Goal: Find specific page/section: Find specific page/section

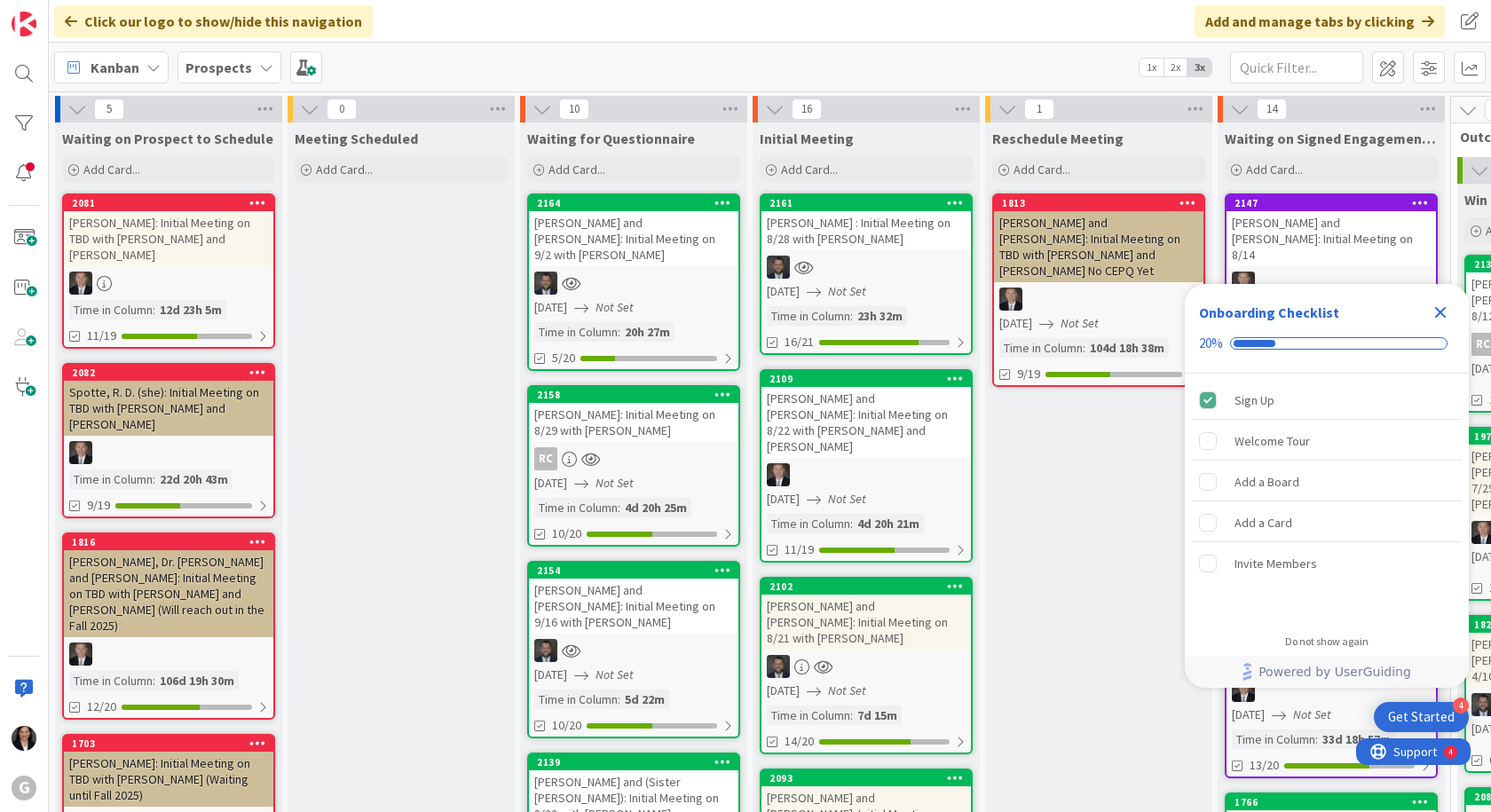
click at [228, 66] on b "Prospects" at bounding box center [218, 68] width 67 height 17
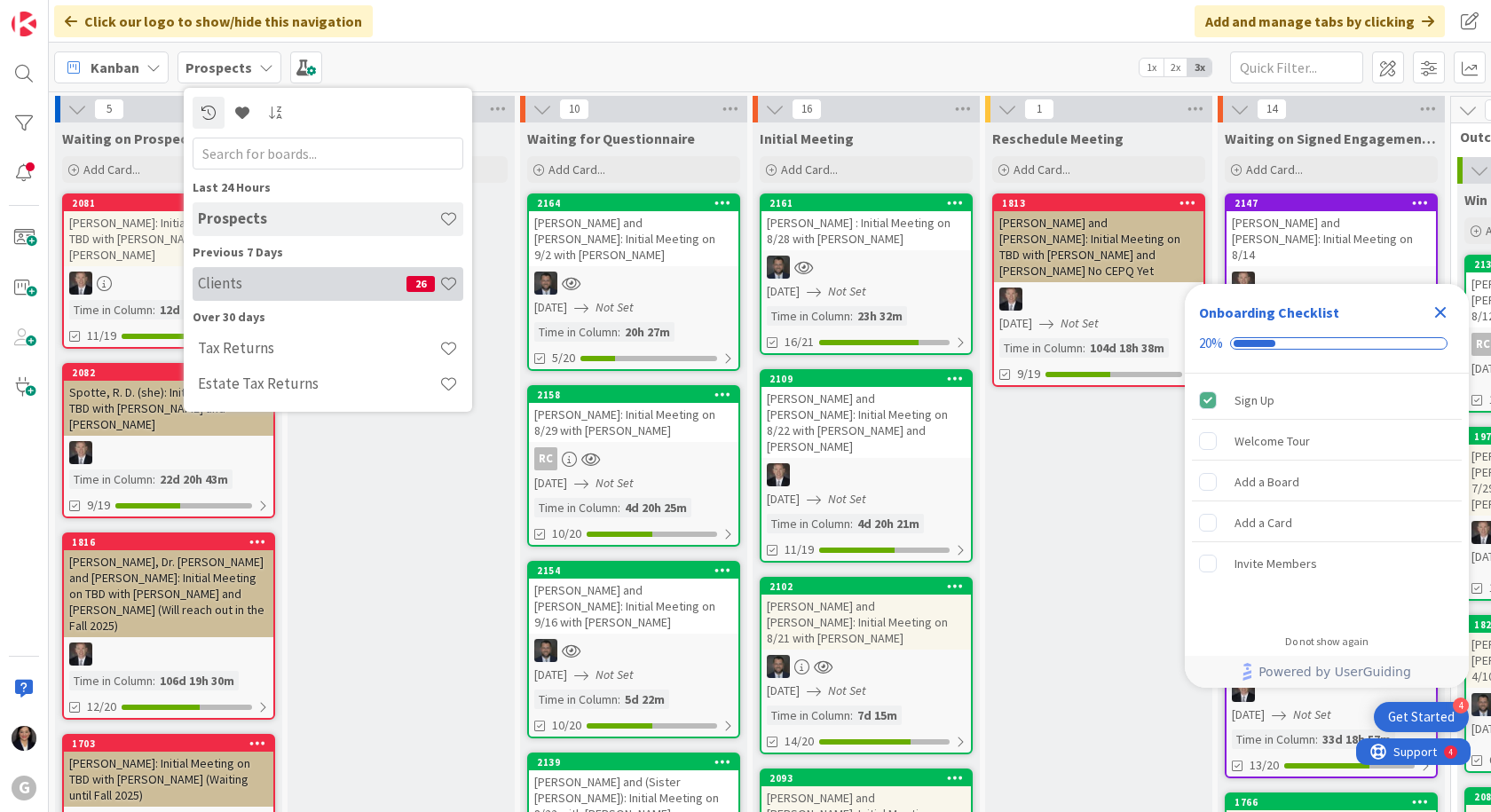
click at [234, 278] on h4 "Clients" at bounding box center [302, 283] width 209 height 17
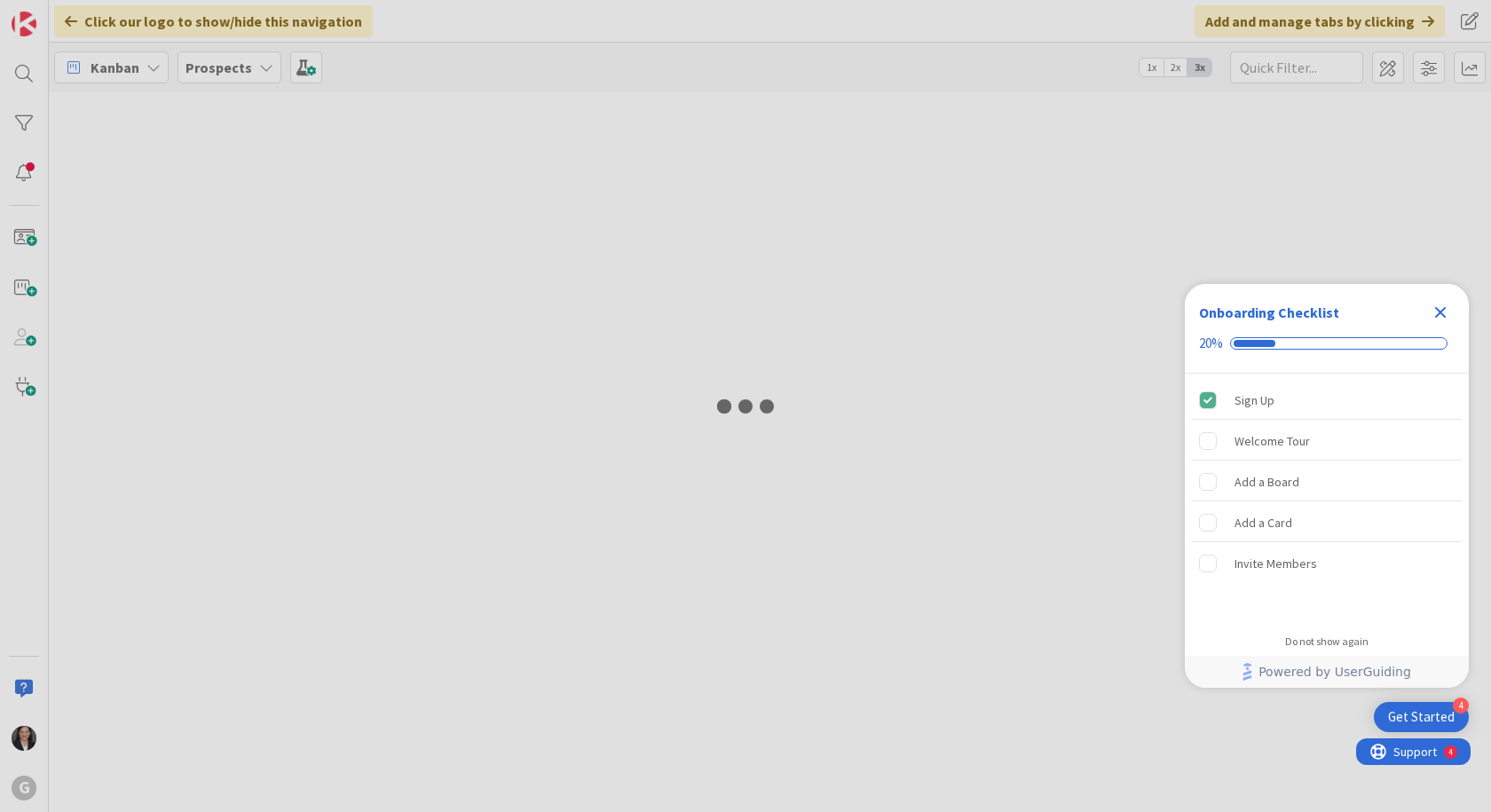
type input "[PERSON_NAME]"
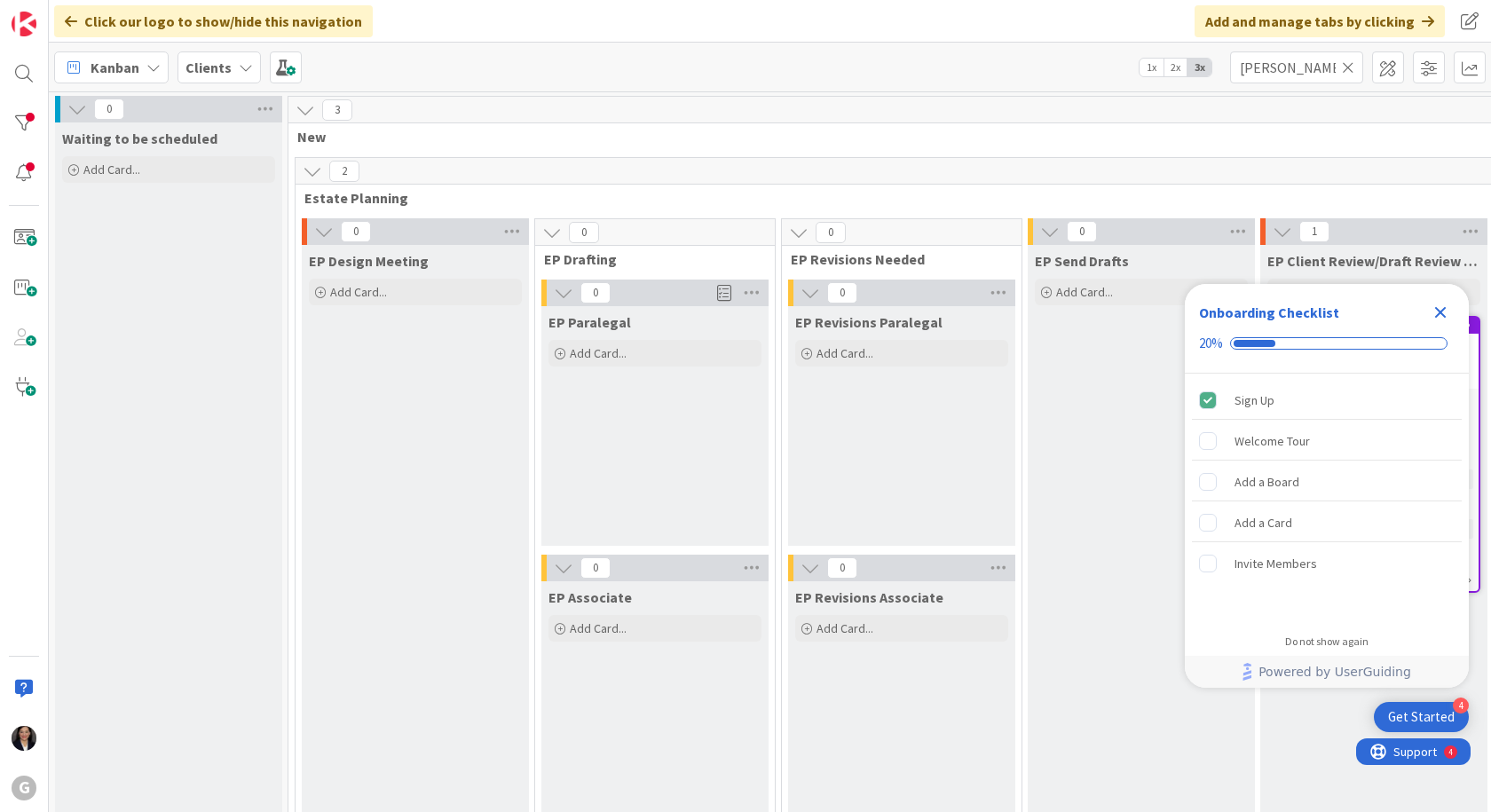
click at [1343, 67] on icon at bounding box center [1347, 68] width 13 height 16
click at [1321, 70] on input "text" at bounding box center [1296, 67] width 133 height 32
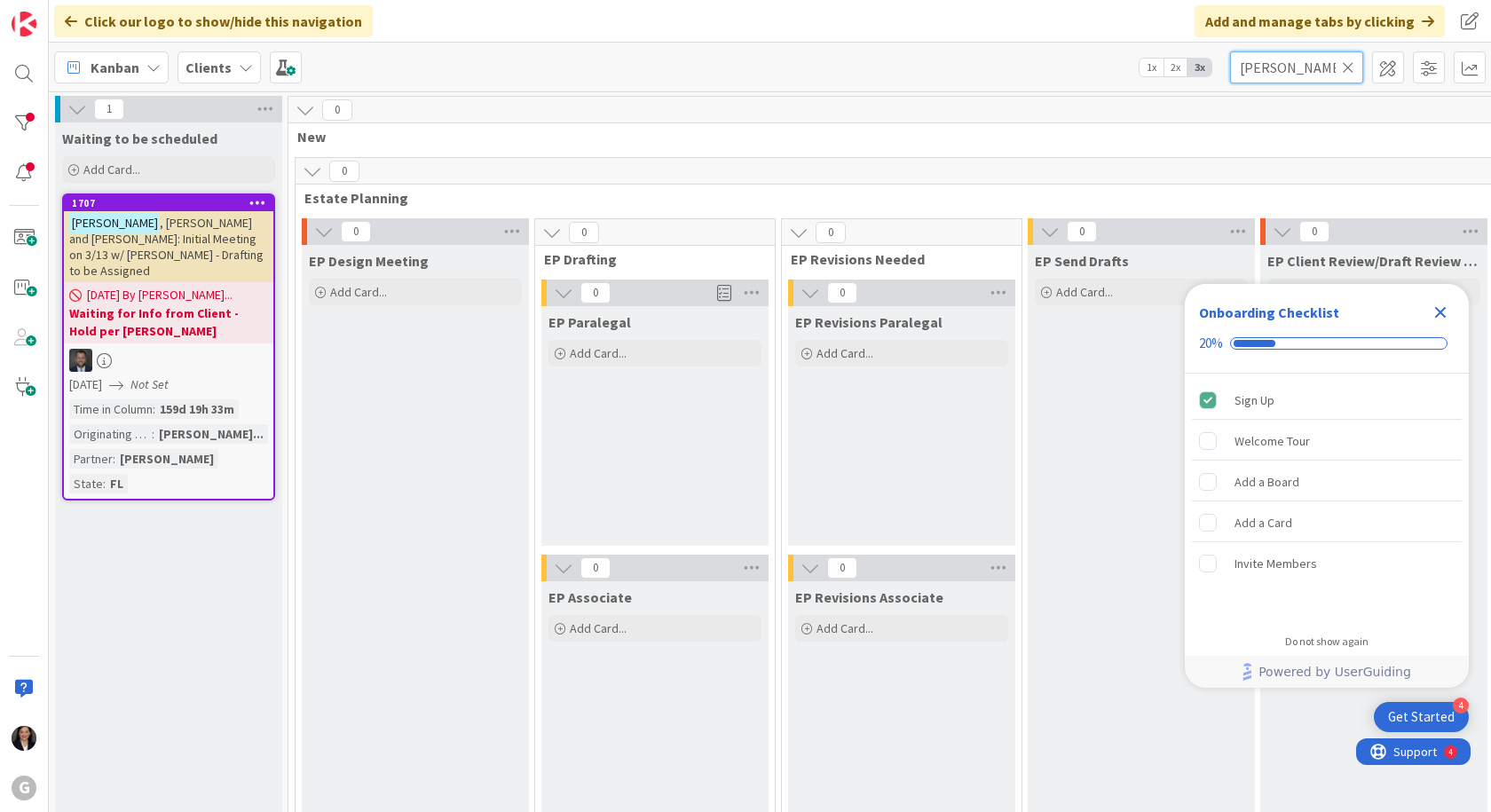
type input "[PERSON_NAME]"
click at [162, 308] on b "Waiting for Info from Client - Hold per [PERSON_NAME]" at bounding box center [169, 322] width 199 height 36
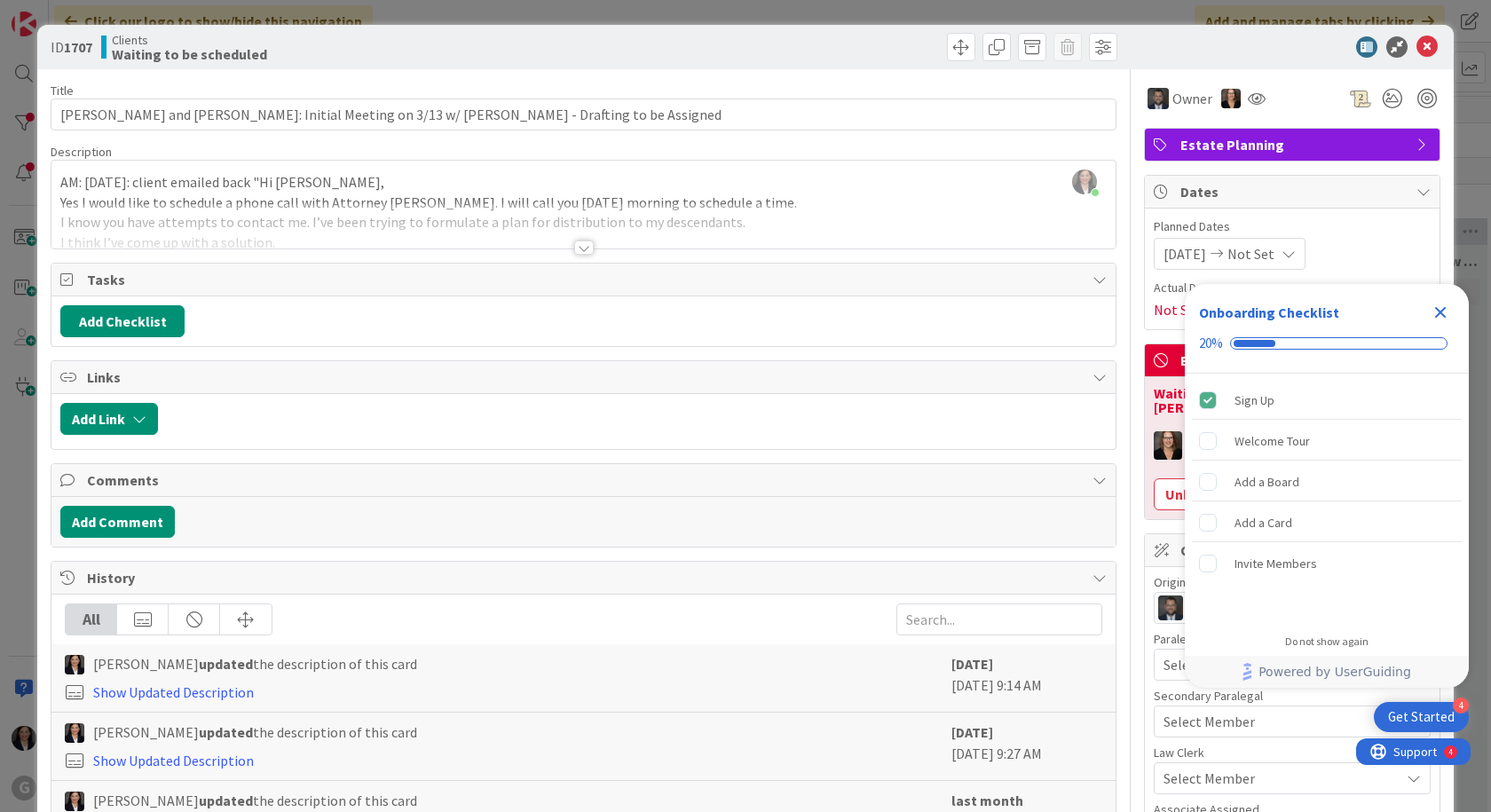
click at [1444, 308] on icon "Close Checklist" at bounding box center [1441, 313] width 12 height 12
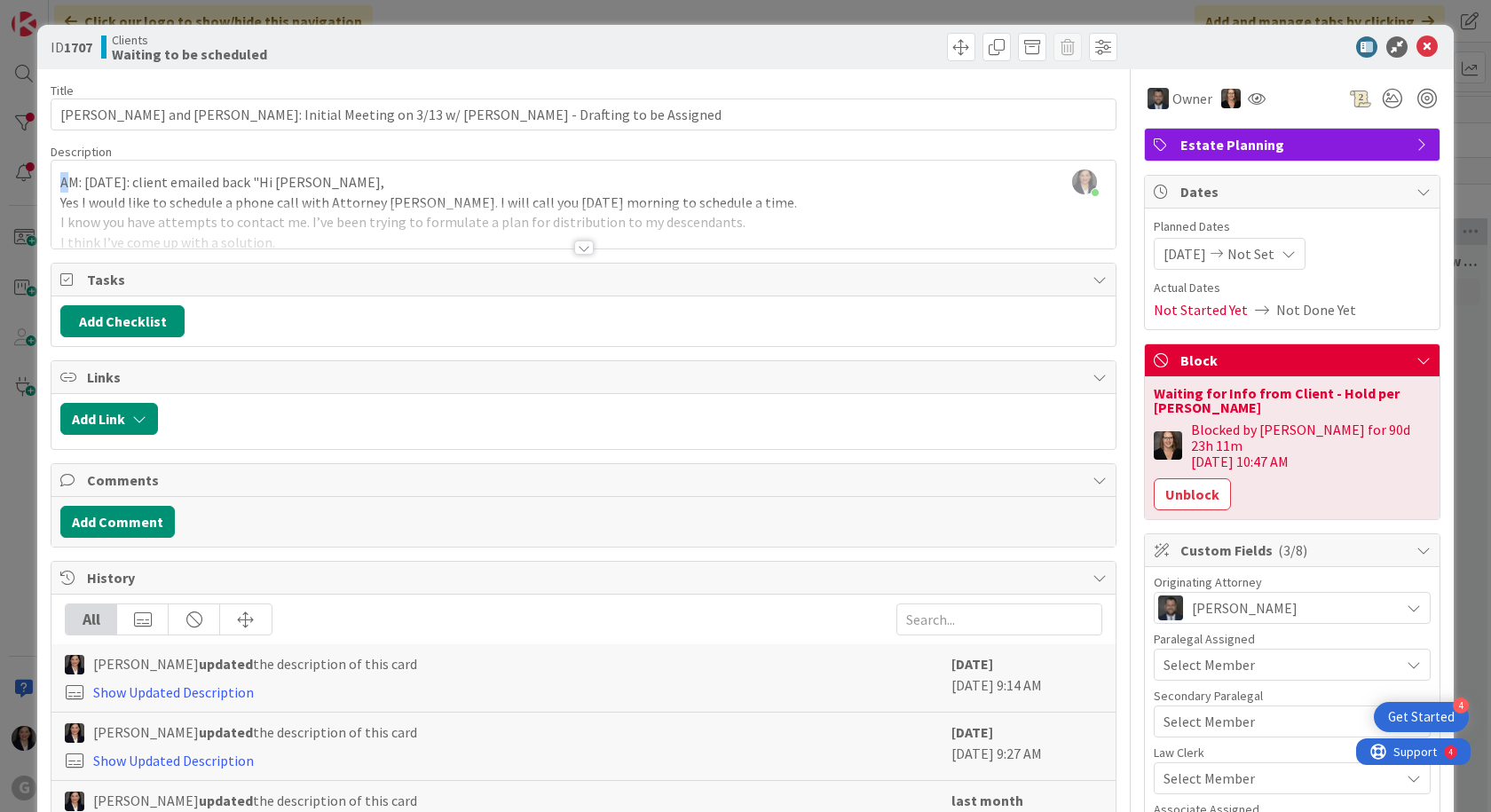
click at [63, 182] on div "[PERSON_NAME] just joined AM: [DATE]: client emailed back "Hi [PERSON_NAME], Ye…" at bounding box center [583, 204] width 1064 height 88
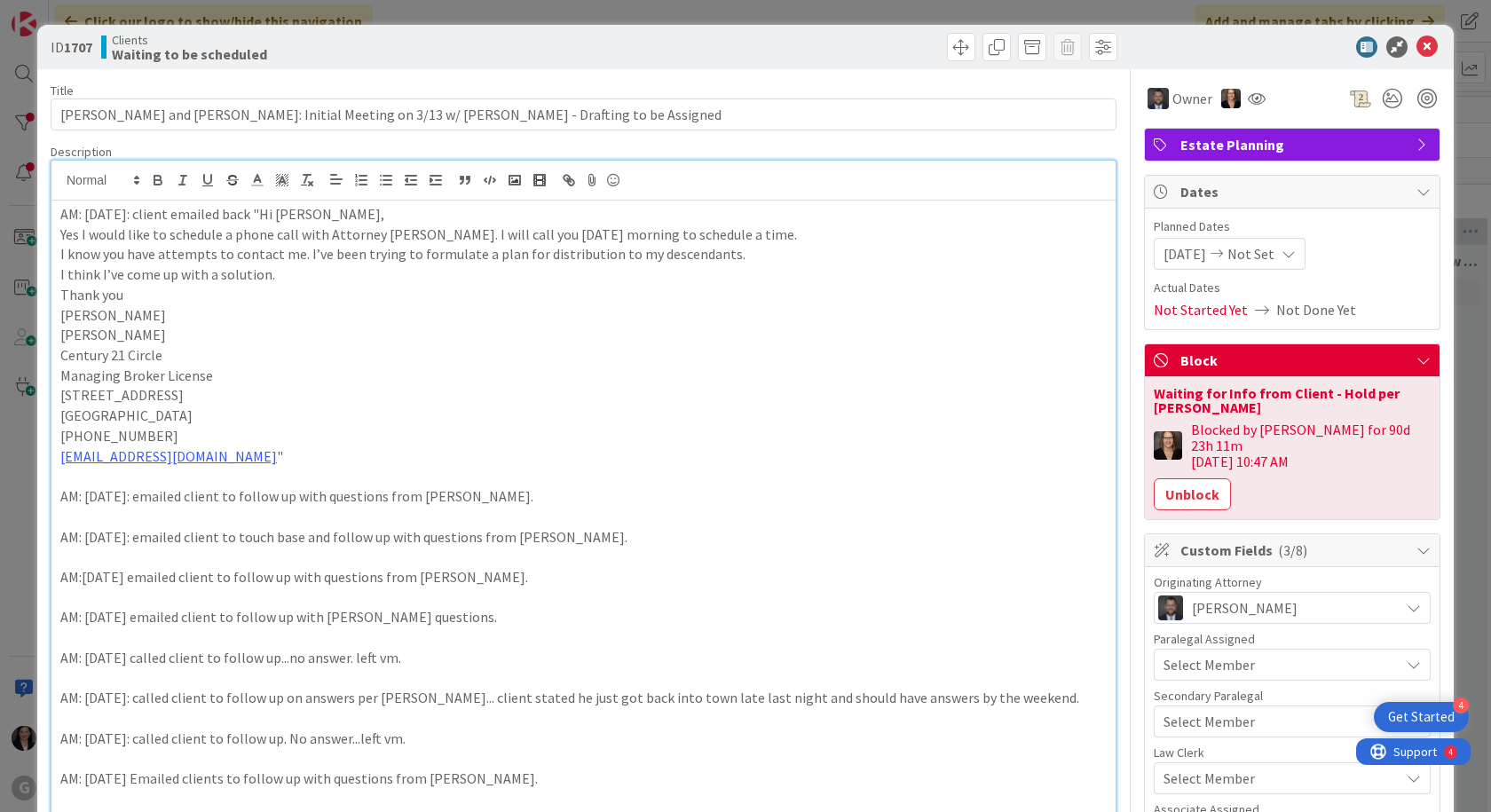
click at [74, 217] on p "AM: [DATE]: client emailed back "Hi [PERSON_NAME]," at bounding box center [582, 213] width 1046 height 20
click at [58, 215] on div "AM: [DATE]: client emailed back "Hi [PERSON_NAME], Yes I would like to schedule…" at bounding box center [583, 574] width 1064 height 747
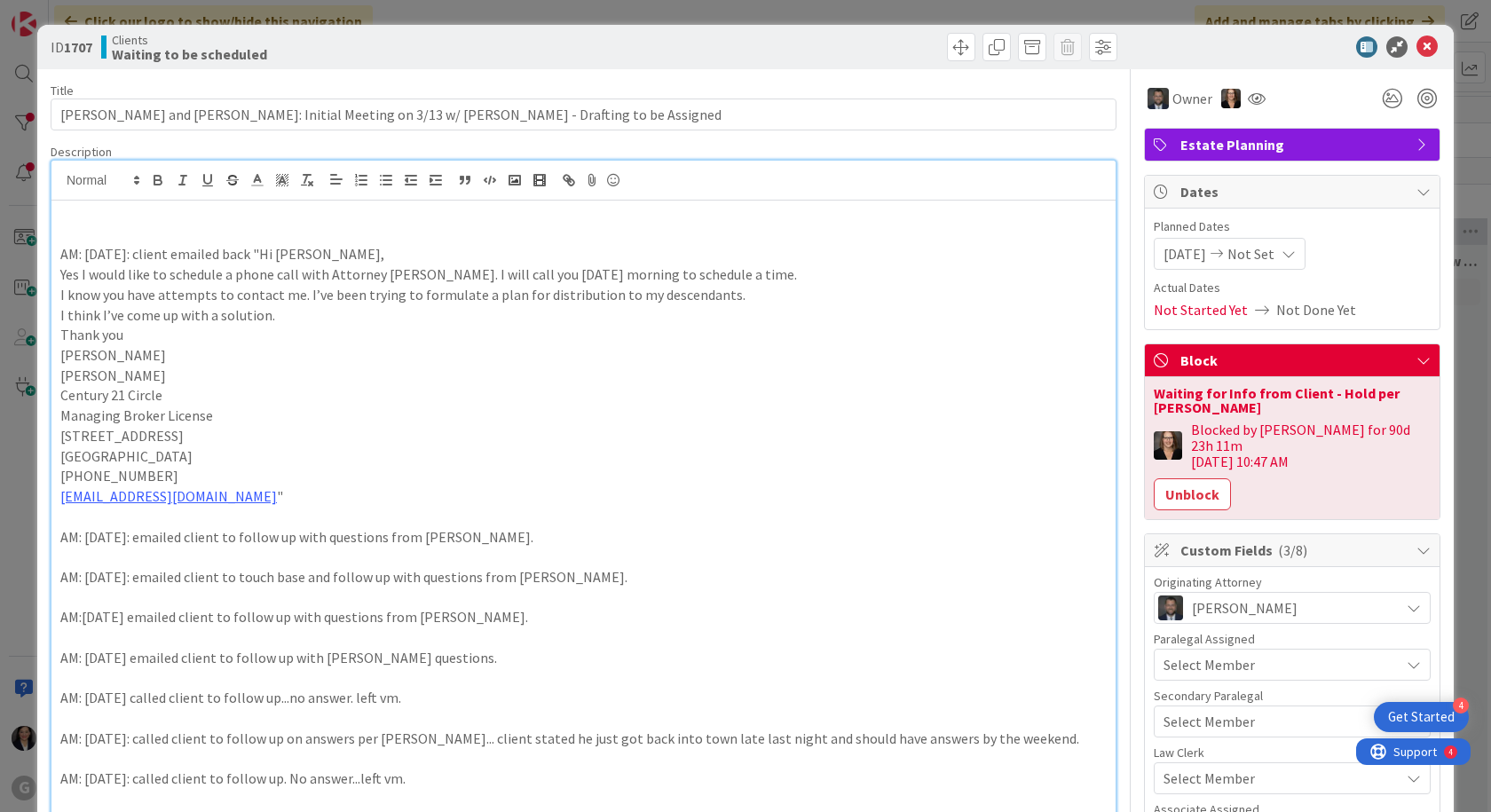
click at [73, 222] on p at bounding box center [582, 213] width 1046 height 20
click at [1416, 42] on icon at bounding box center [1426, 47] width 21 height 21
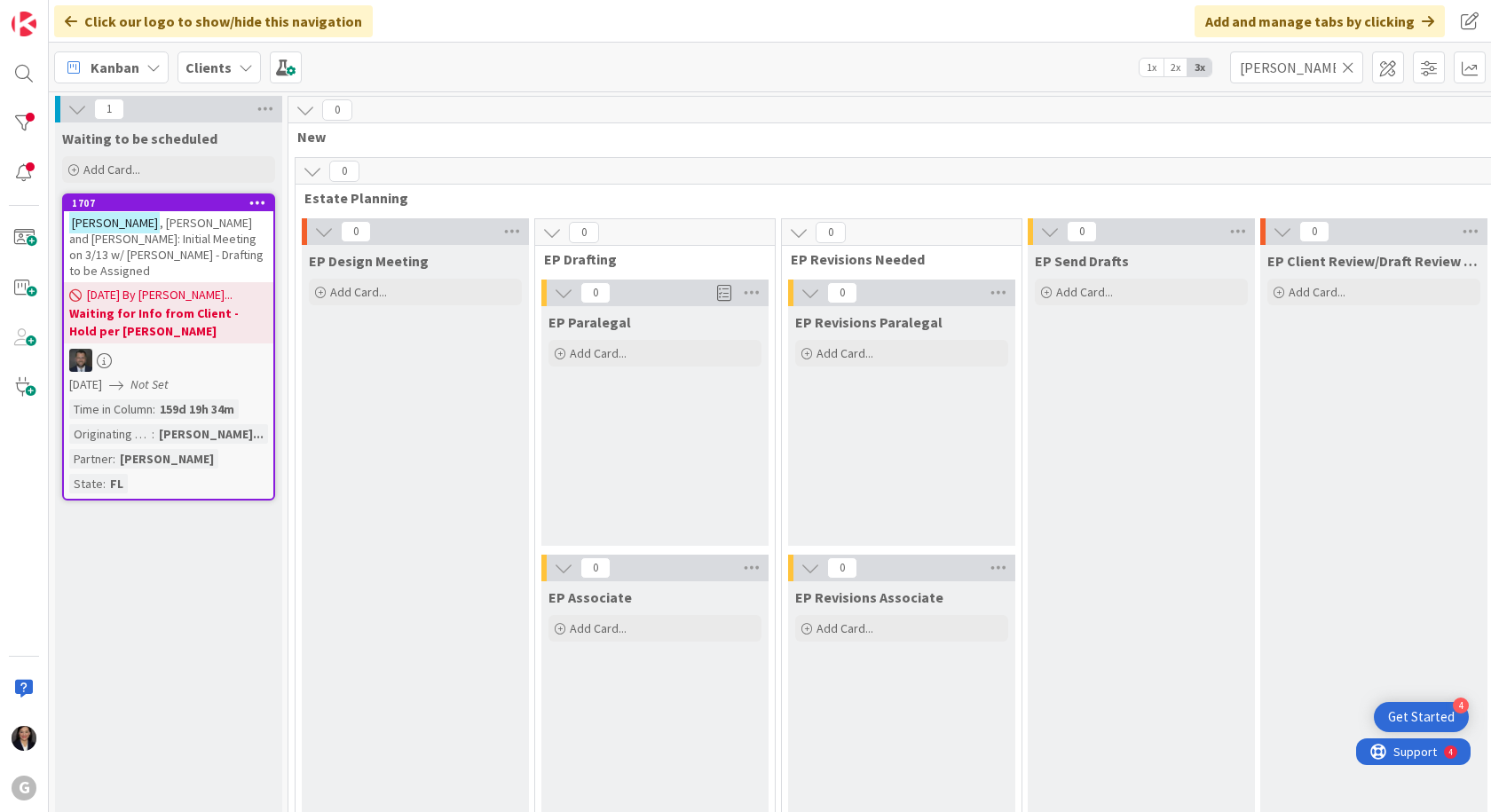
click at [1350, 73] on icon at bounding box center [1347, 68] width 13 height 16
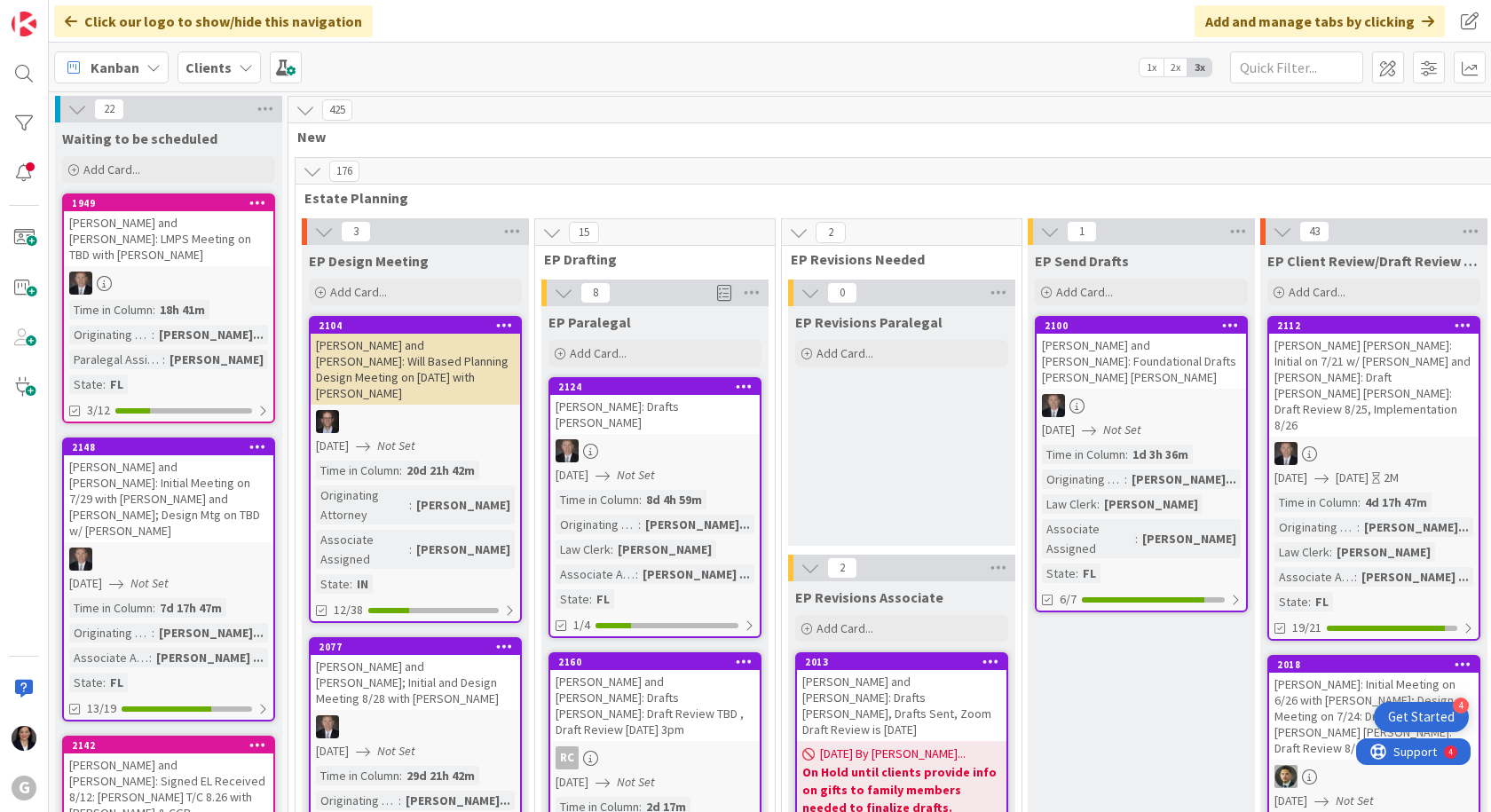
click at [213, 64] on b "Clients" at bounding box center [209, 68] width 46 height 17
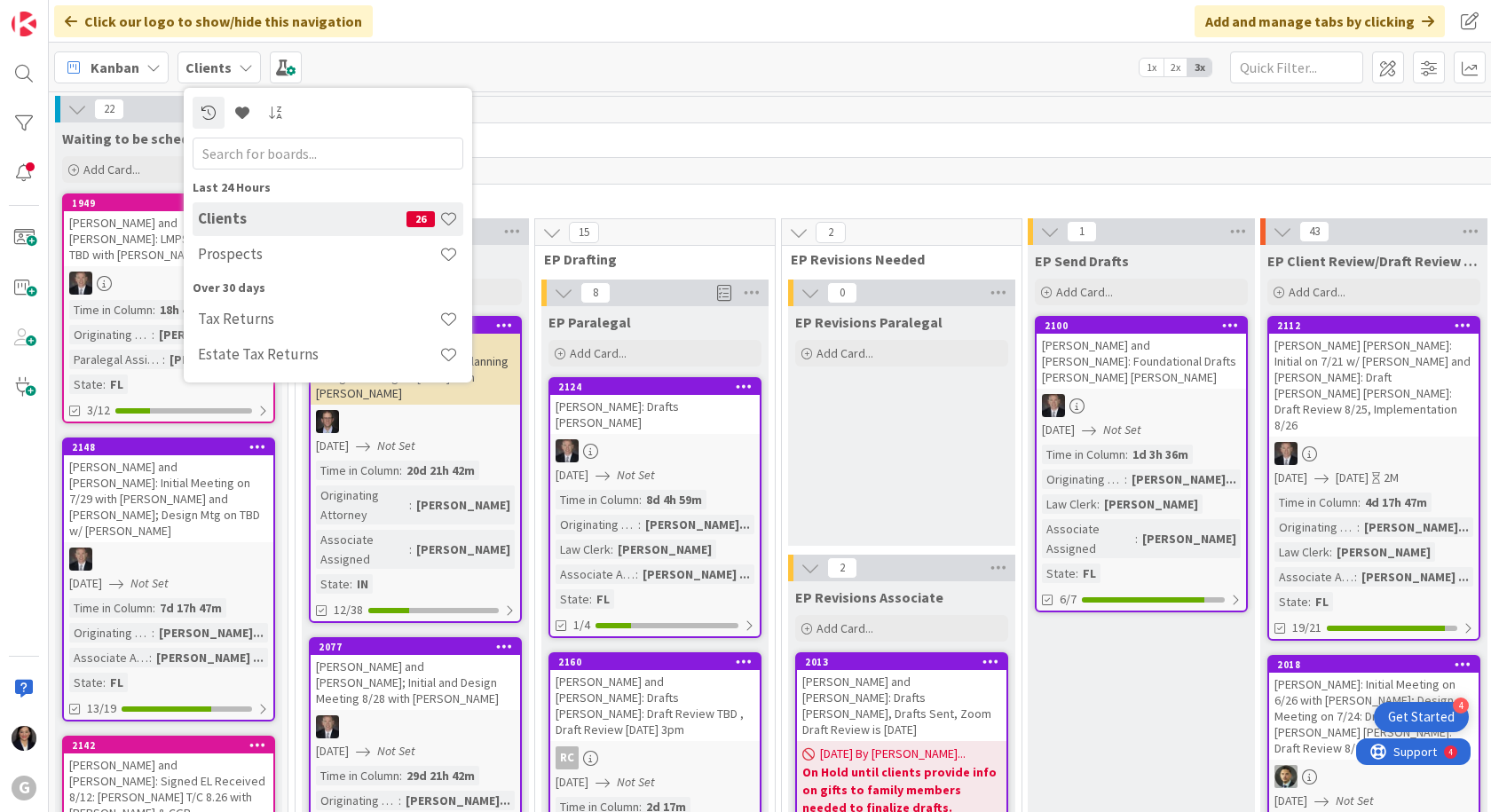
click at [236, 257] on h4 "Prospects" at bounding box center [319, 254] width 241 height 17
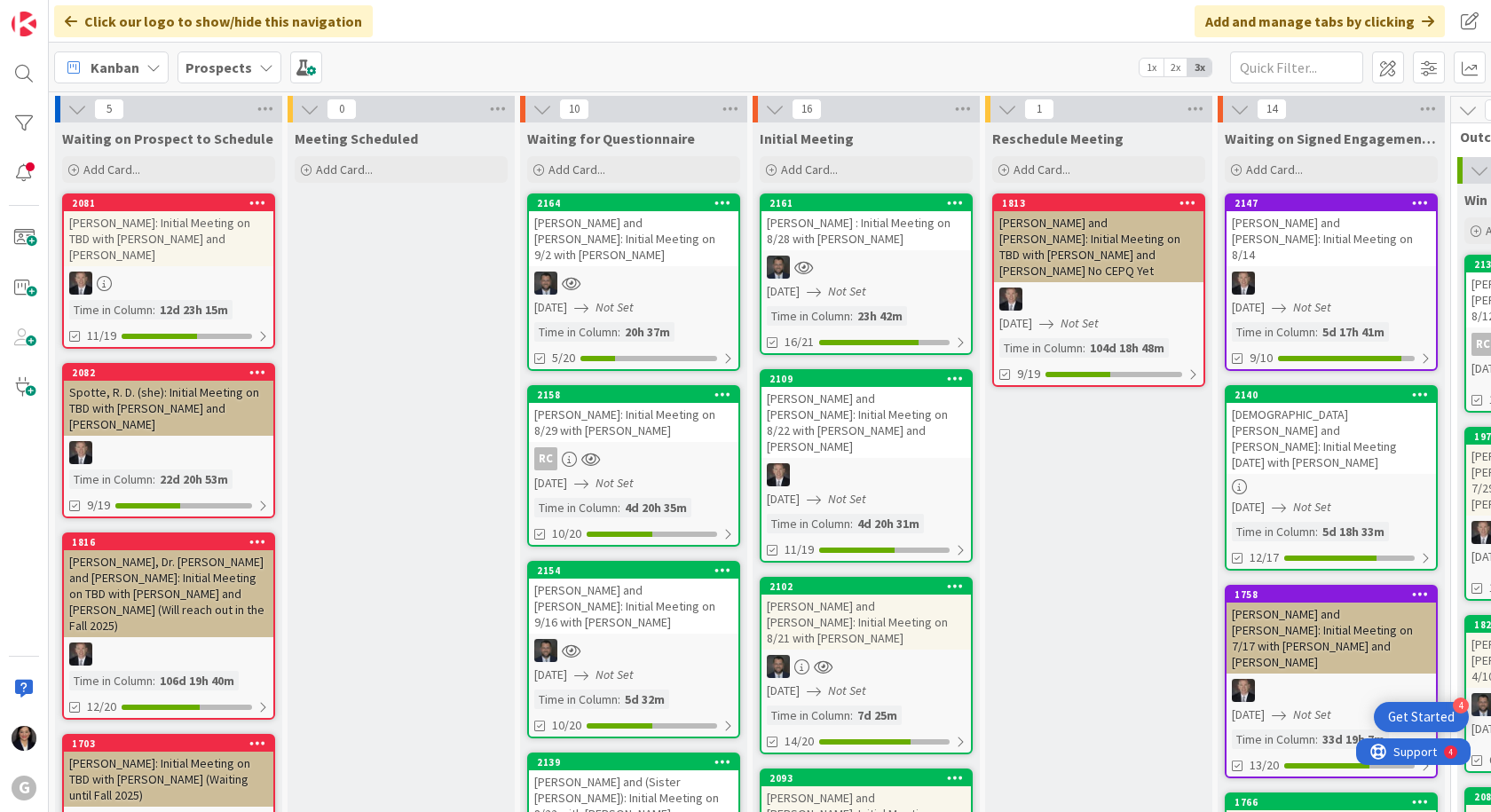
click at [195, 71] on b "Prospects" at bounding box center [218, 68] width 67 height 17
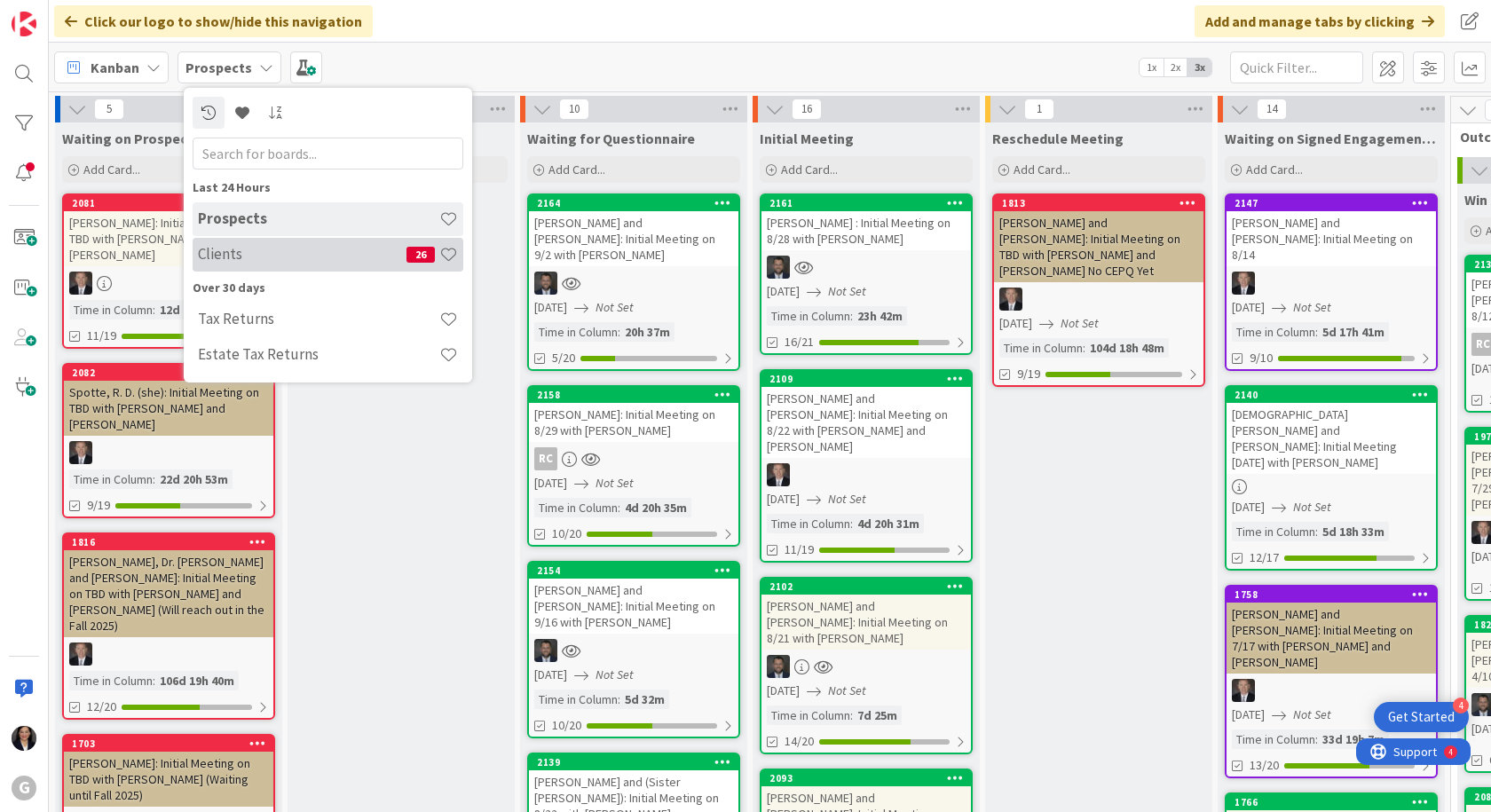
click at [229, 246] on h4 "Clients" at bounding box center [302, 254] width 209 height 17
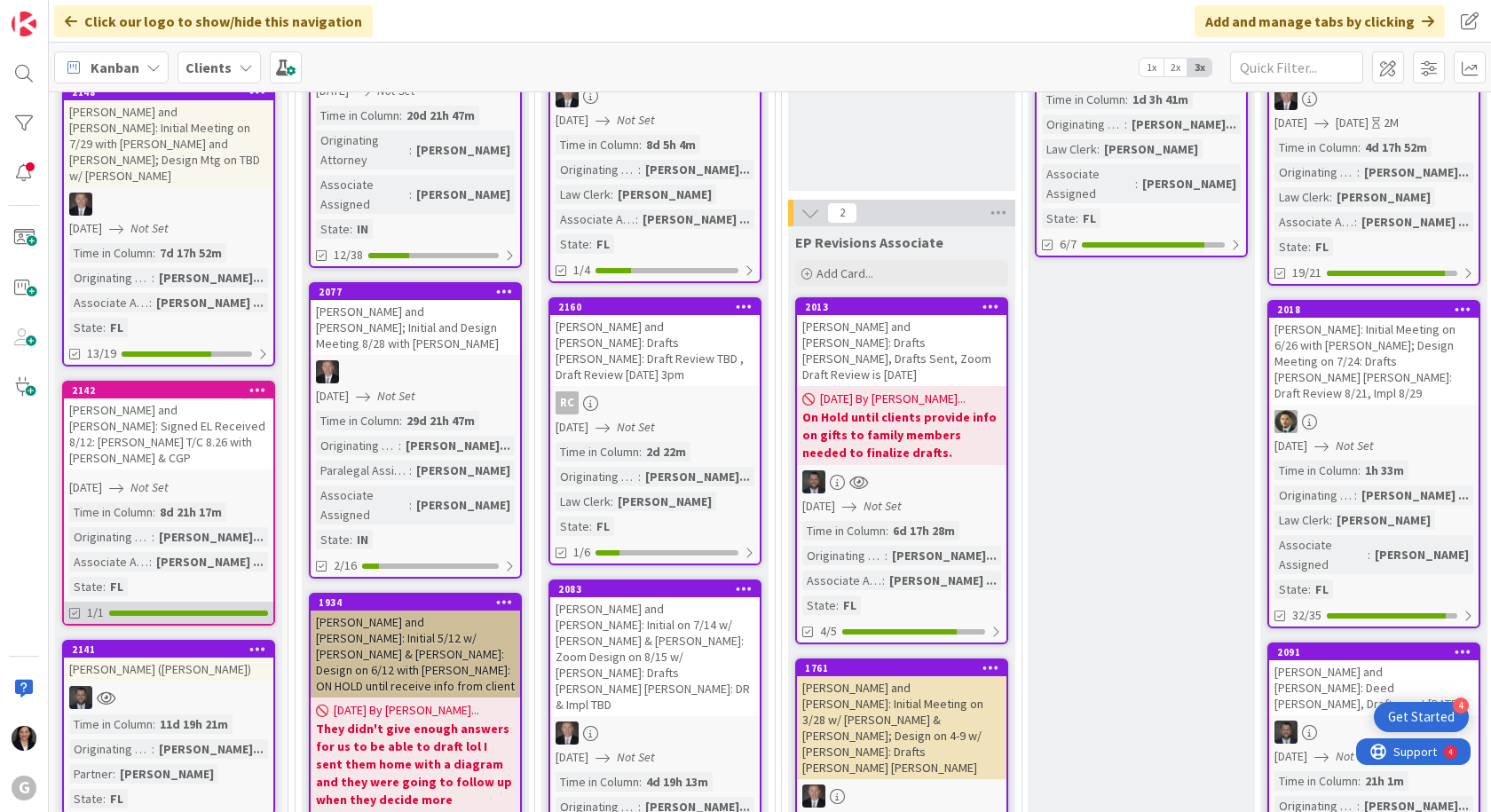
scroll to position [443, 0]
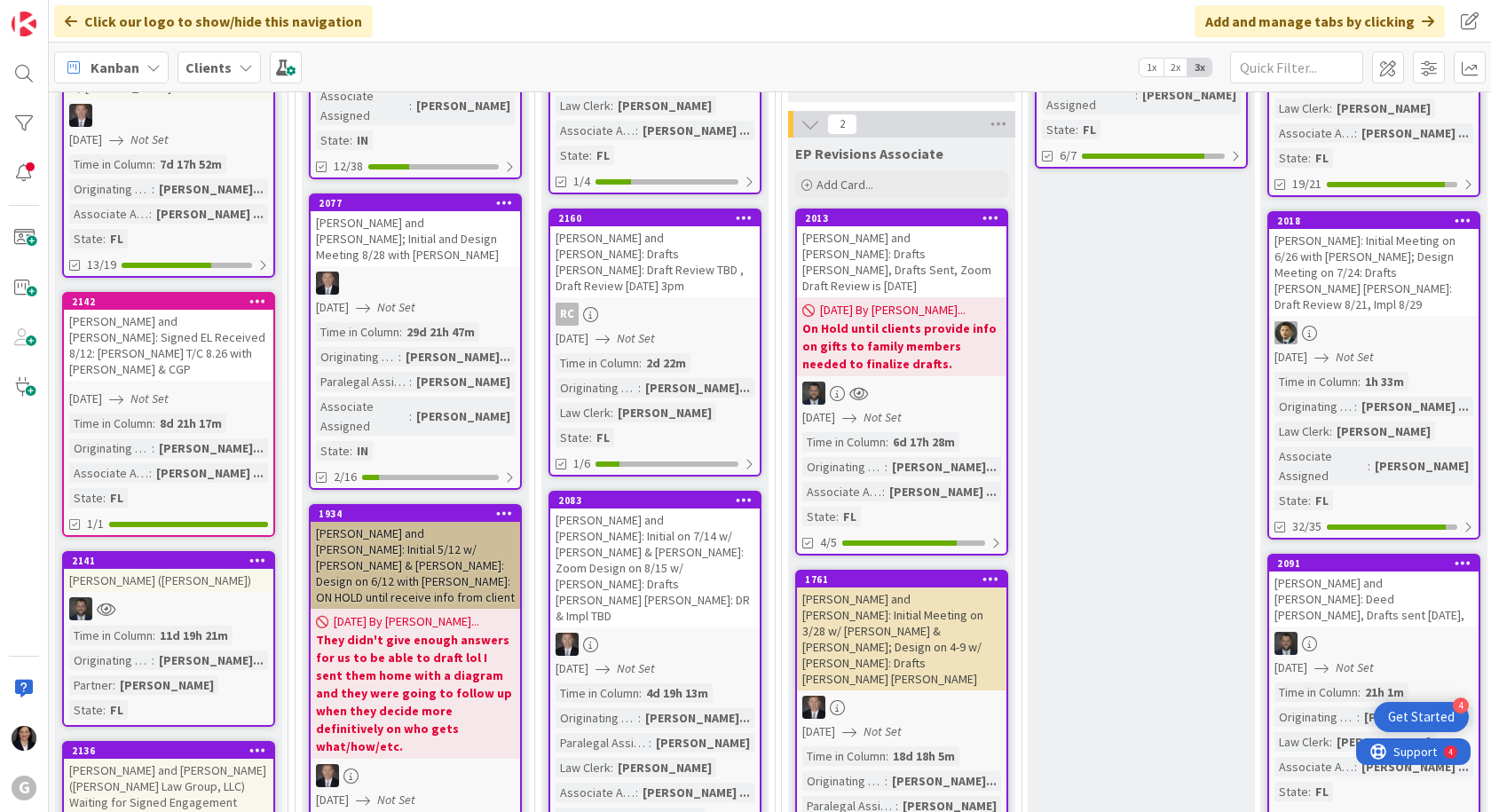
click at [168, 551] on link "2141 [PERSON_NAME] ([PERSON_NAME]) Time in Column : 11d 19h 21m Originating Att…" at bounding box center [168, 639] width 213 height 176
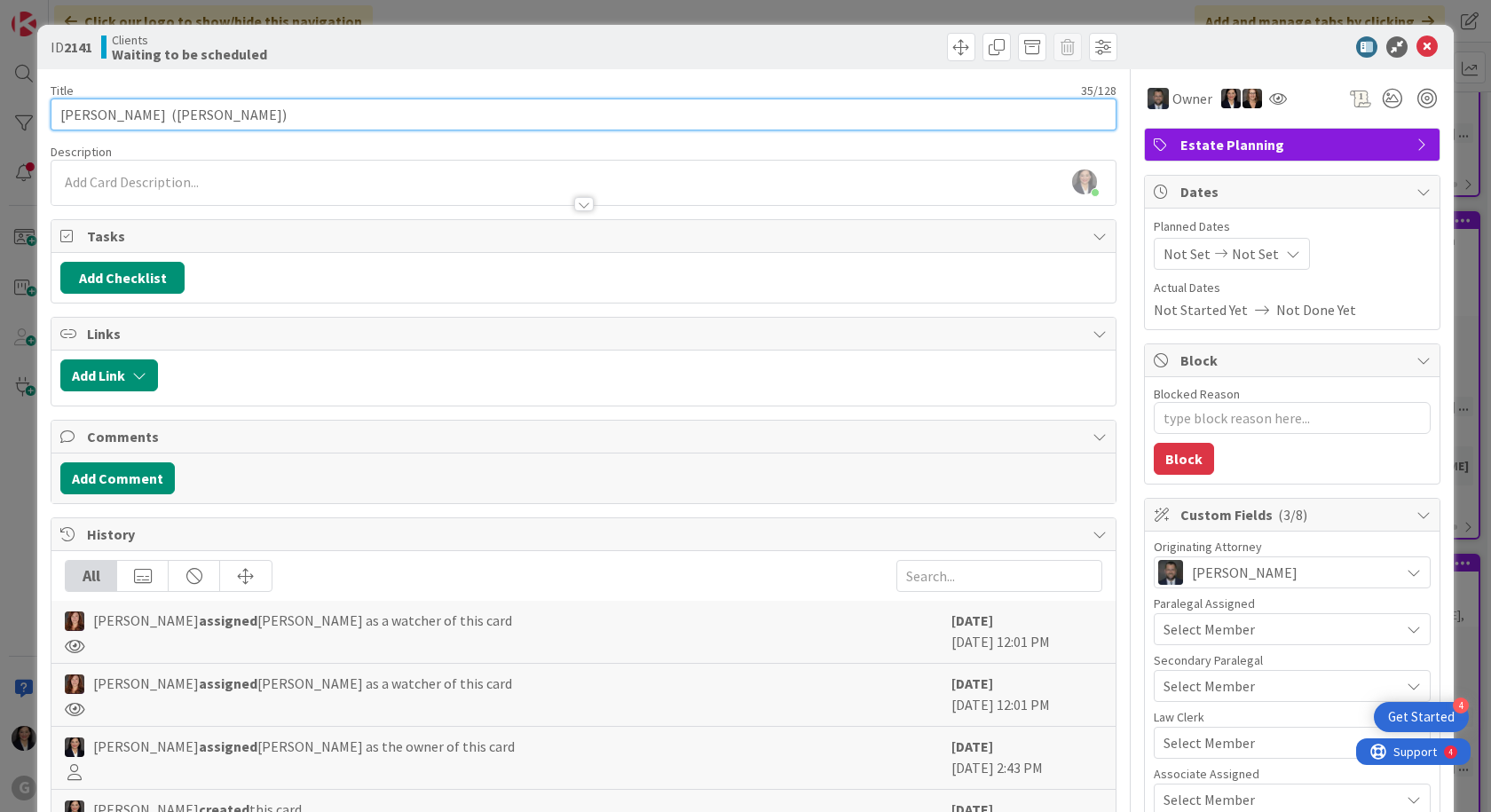
click at [290, 118] on input "[PERSON_NAME] ([PERSON_NAME])" at bounding box center [582, 114] width 1065 height 32
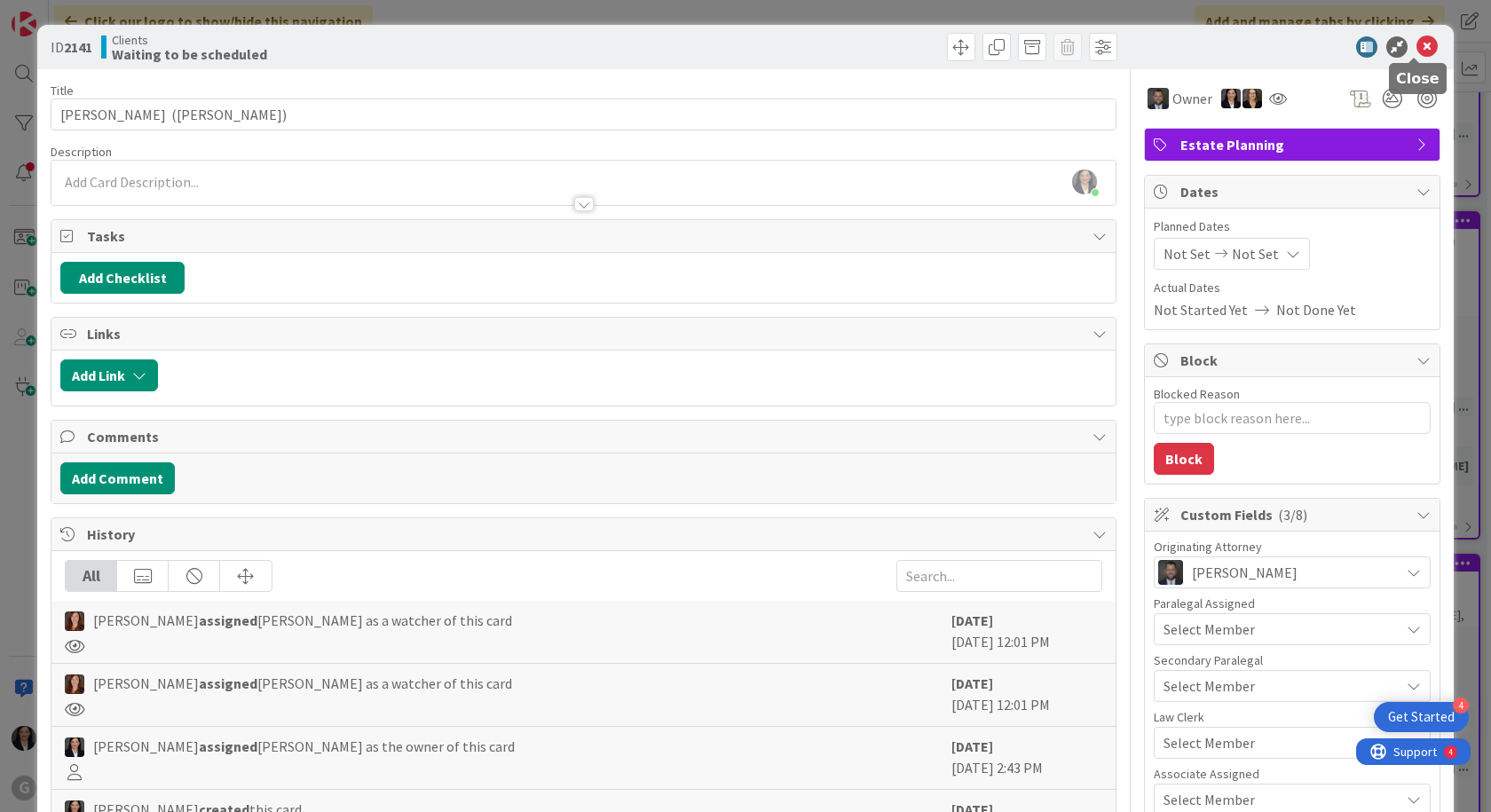
click at [1416, 51] on icon at bounding box center [1426, 47] width 21 height 21
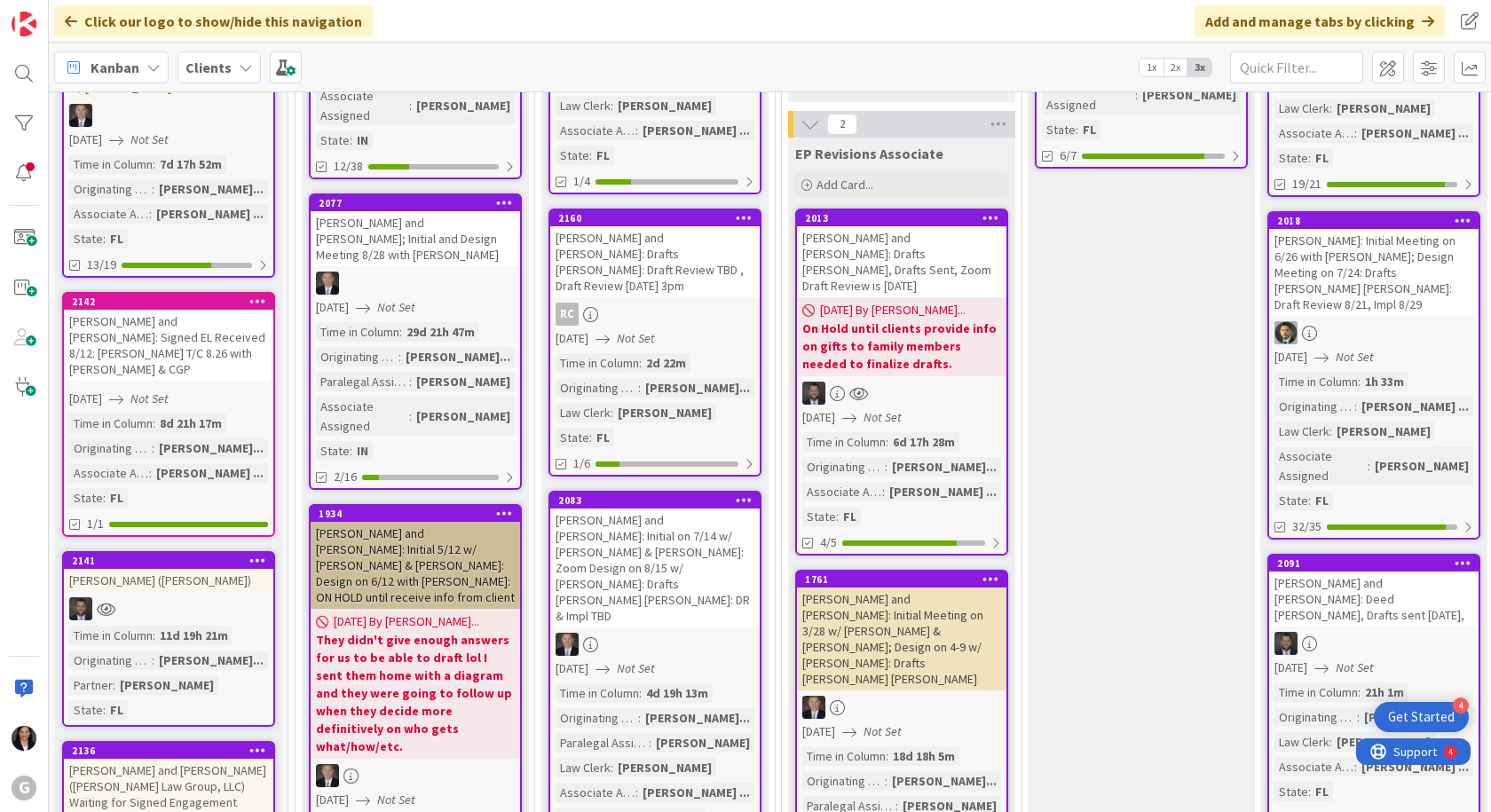
click at [226, 60] on b "Clients" at bounding box center [209, 68] width 46 height 17
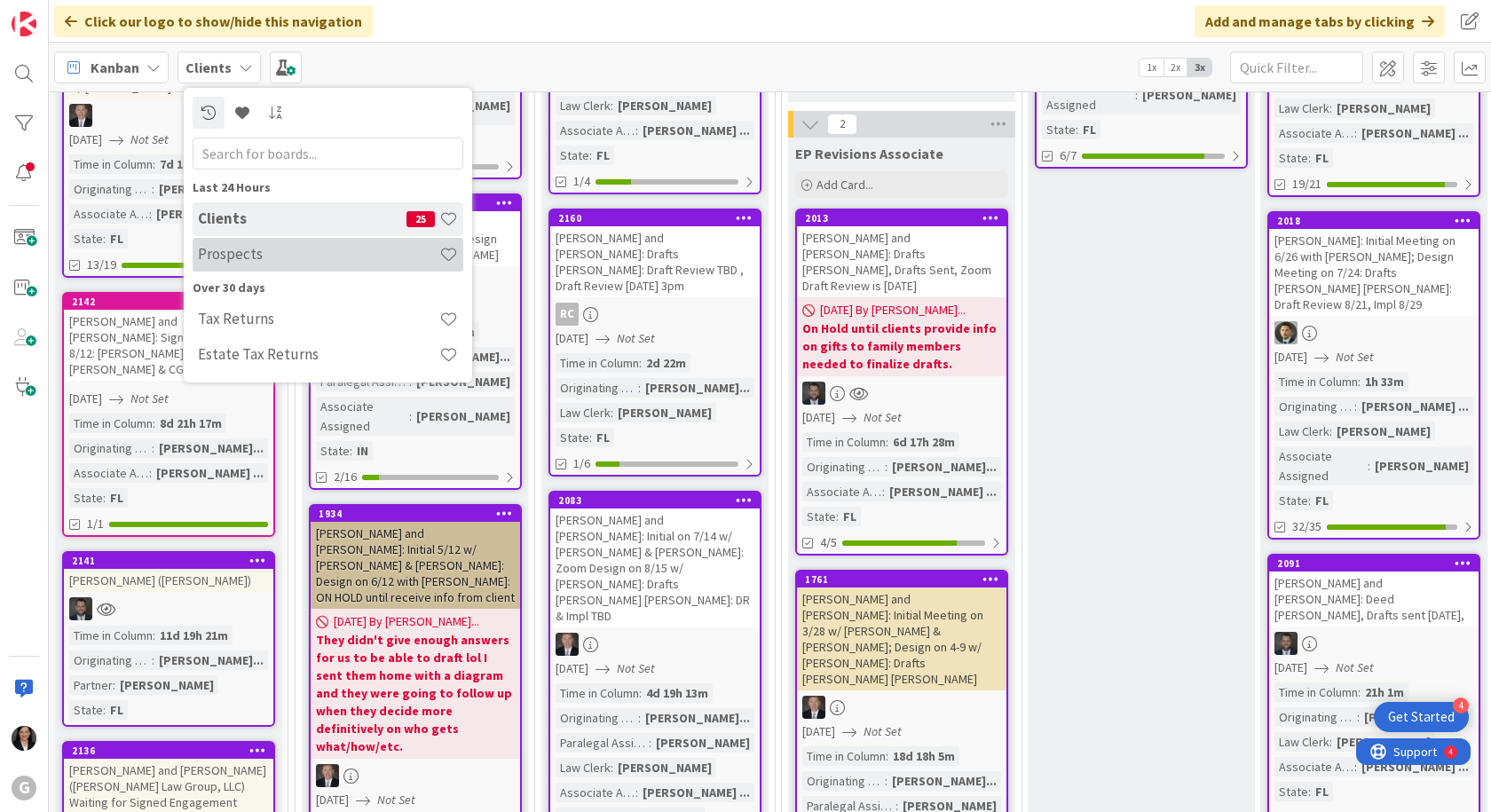
click at [208, 260] on h4 "Prospects" at bounding box center [319, 254] width 241 height 17
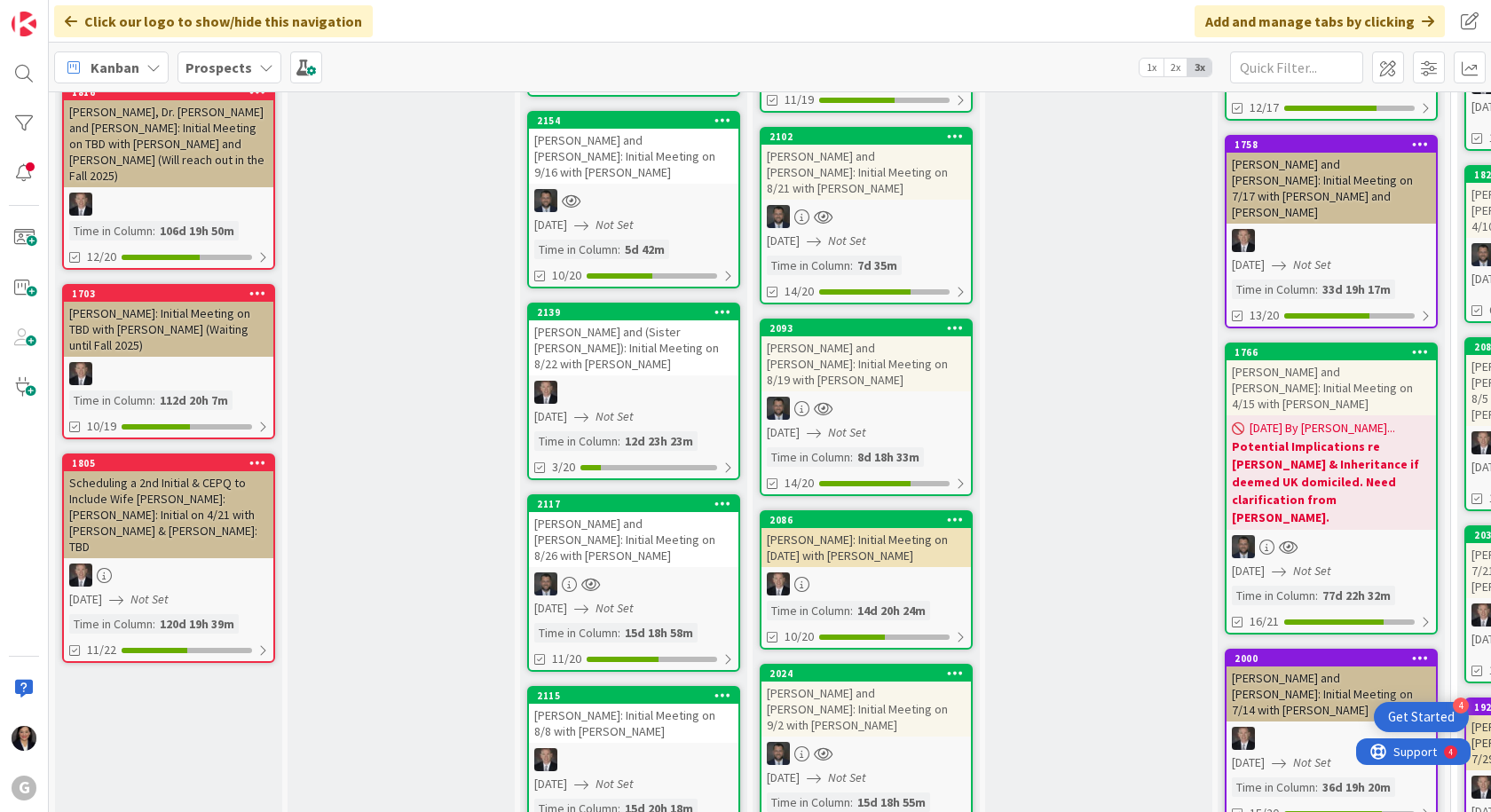
scroll to position [532, 0]
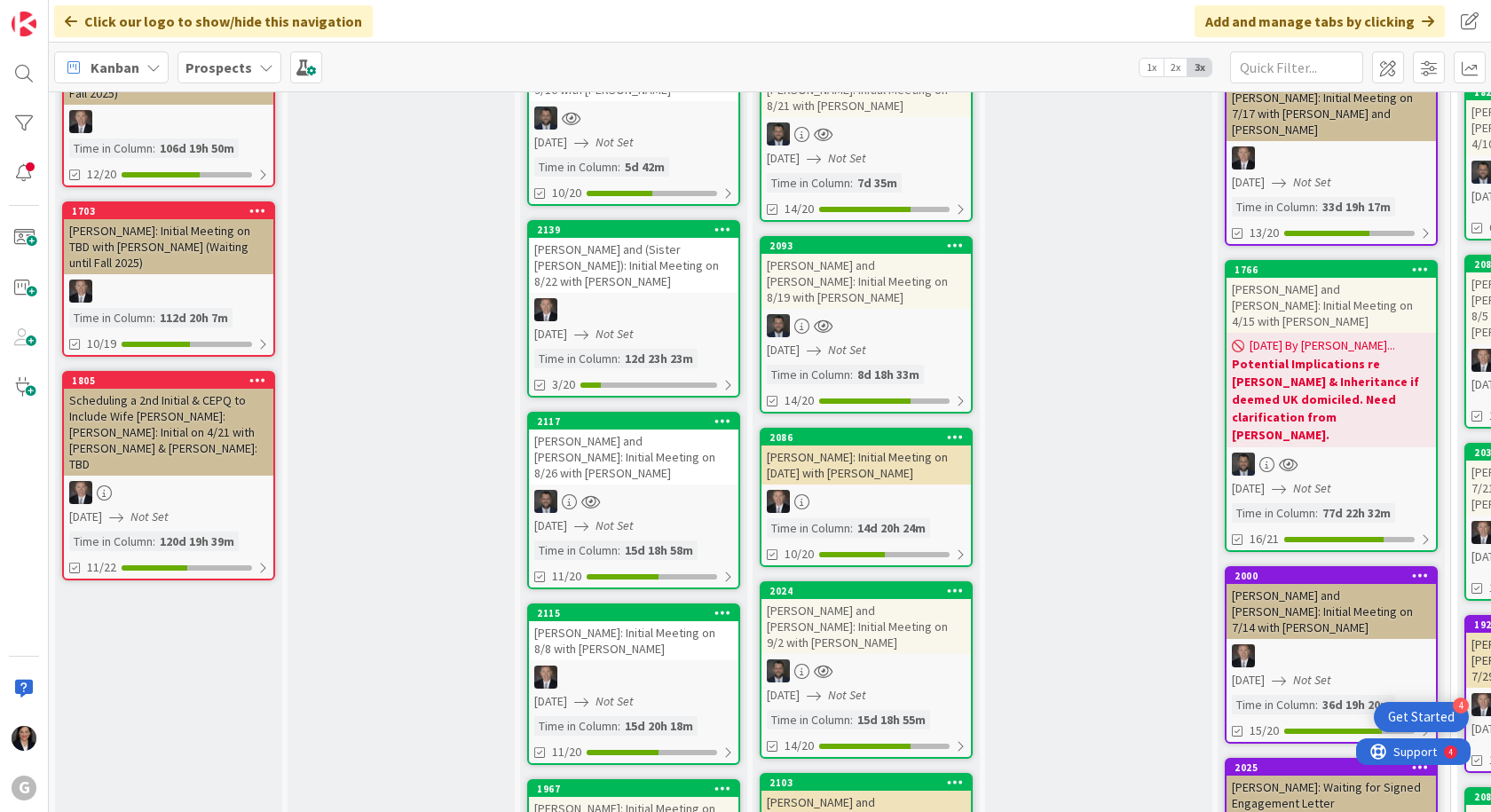
click at [610, 430] on div "[PERSON_NAME] and [PERSON_NAME]: Initial Meeting on 8/26 with [PERSON_NAME]" at bounding box center [633, 457] width 210 height 55
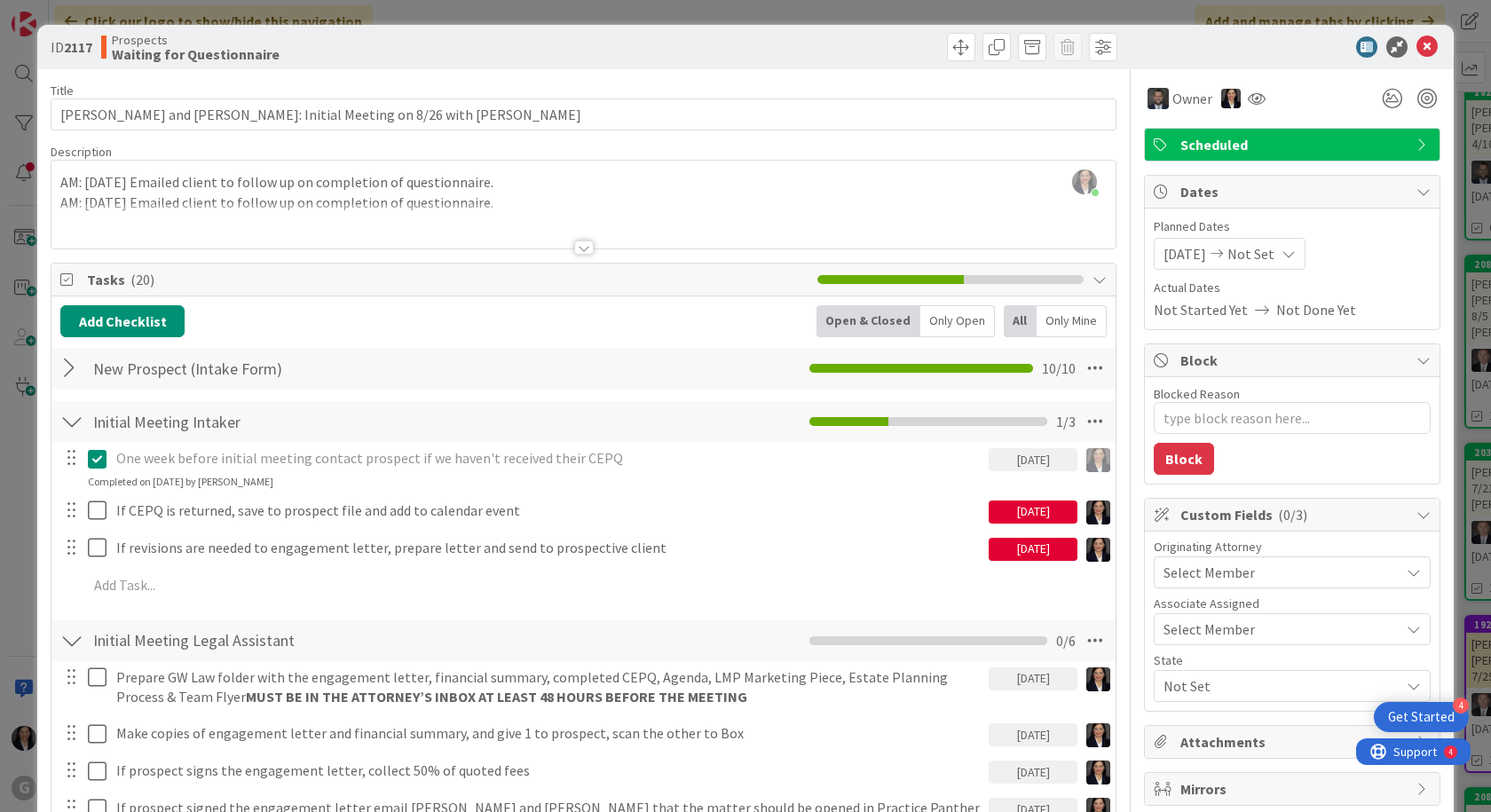
click at [60, 189] on div "[PERSON_NAME] joined 3 m ago AM: [DATE] Emailed client to follow up on completi…" at bounding box center [583, 204] width 1064 height 88
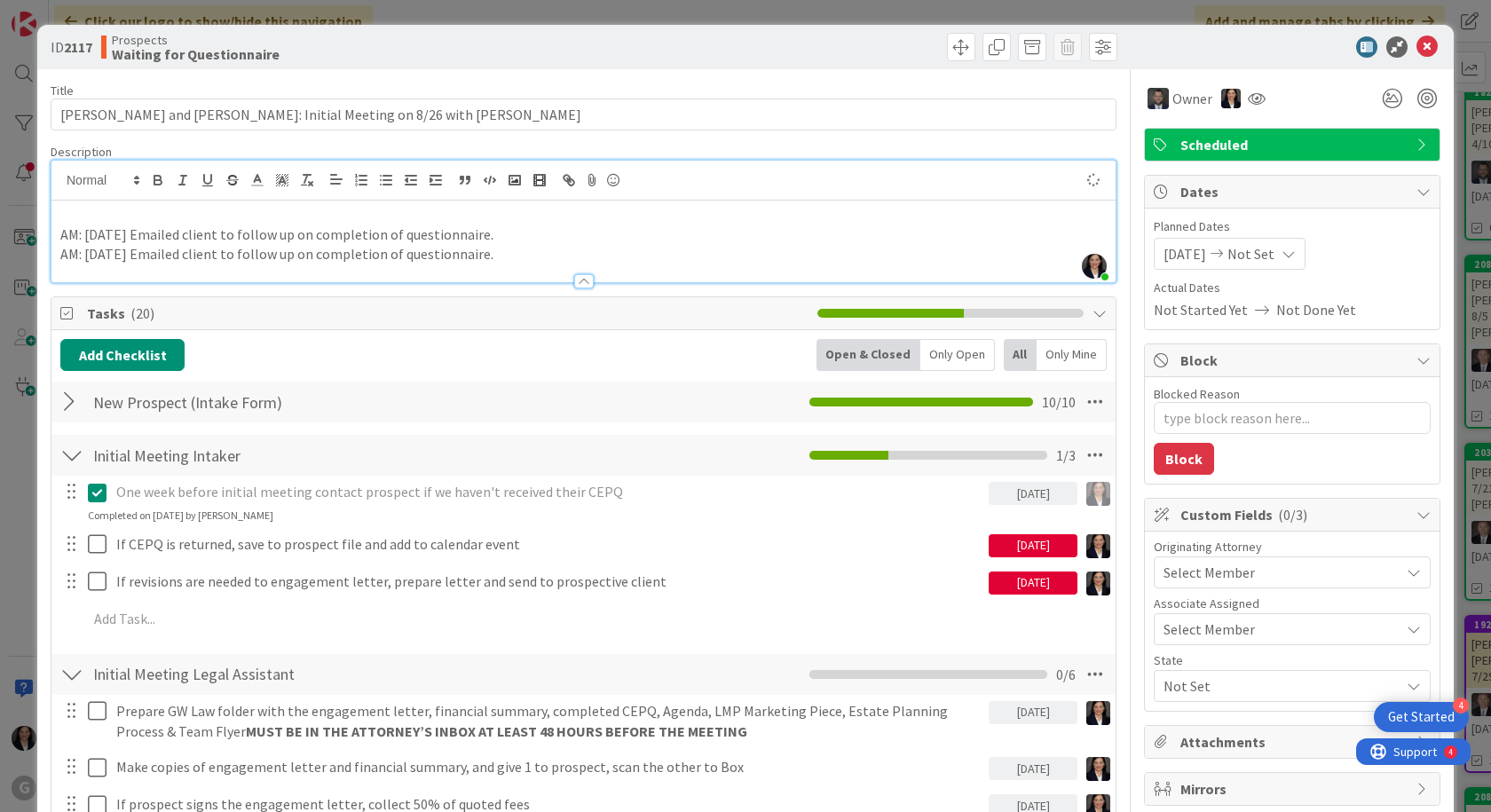
click at [71, 210] on p at bounding box center [582, 213] width 1046 height 20
type textarea "x"
click at [1416, 47] on icon at bounding box center [1426, 47] width 21 height 21
